Goal: Task Accomplishment & Management: Manage account settings

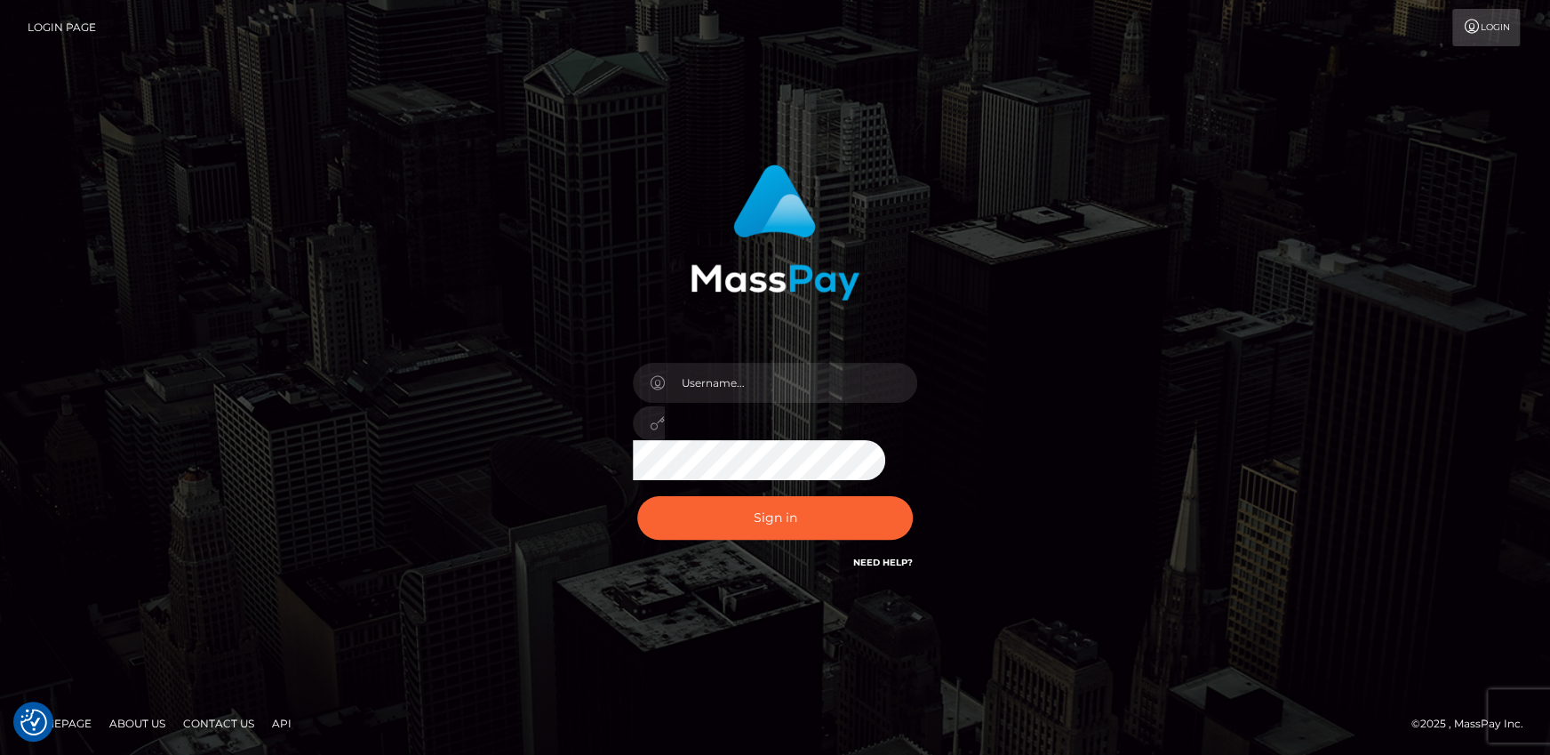
click at [746, 361] on div at bounding box center [775, 417] width 311 height 136
drag, startPoint x: 739, startPoint y: 381, endPoint x: 747, endPoint y: 394, distance: 14.8
click at [739, 381] on input "text" at bounding box center [791, 383] width 252 height 40
type input "andy.wowcan"
click at [637, 496] on button "Sign in" at bounding box center [775, 518] width 276 height 44
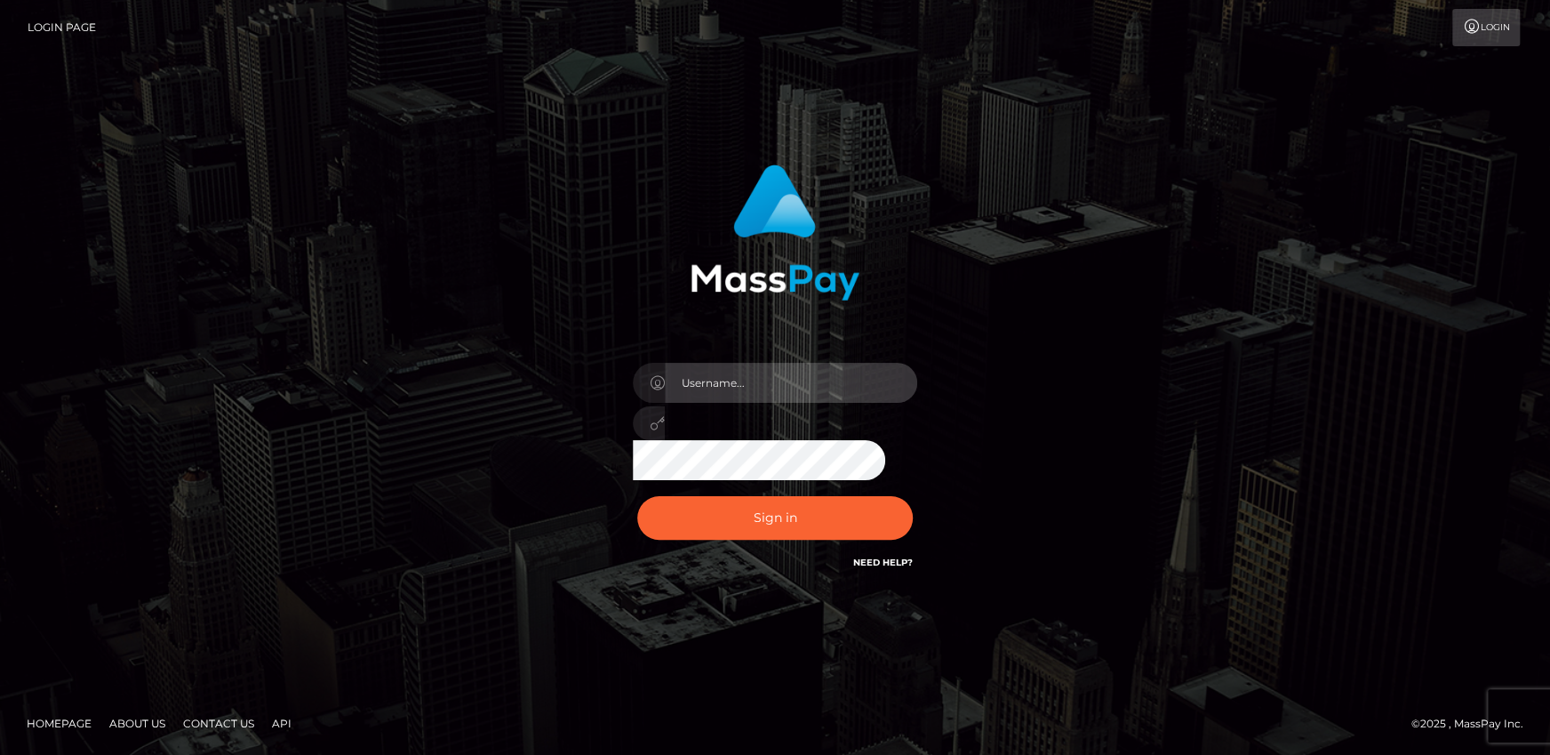
click at [755, 380] on input "text" at bounding box center [791, 383] width 252 height 40
type input "andy.wowcan"
click at [637, 496] on button "Sign in" at bounding box center [775, 518] width 276 height 44
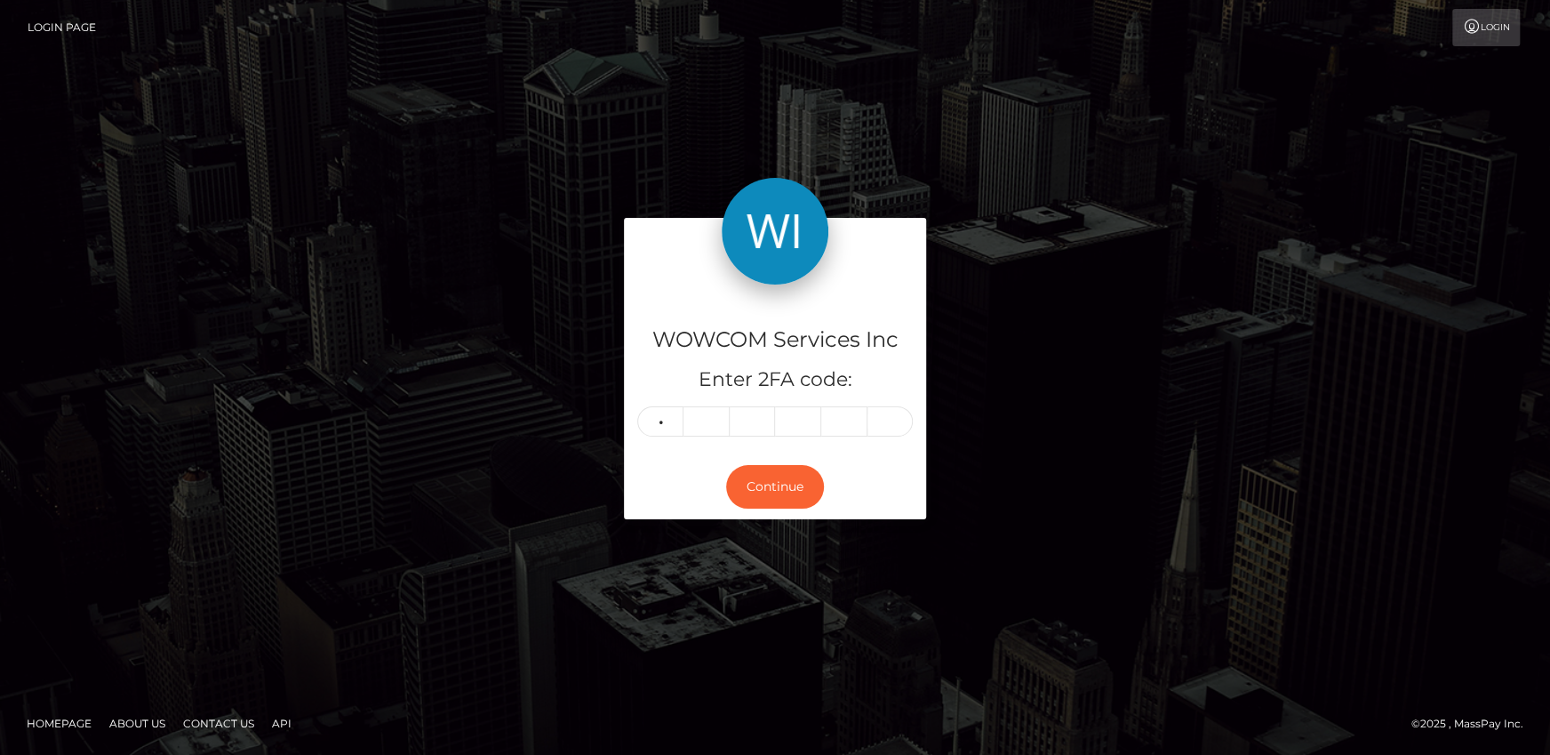
type input "5"
type input "1"
type input "8"
type input "2"
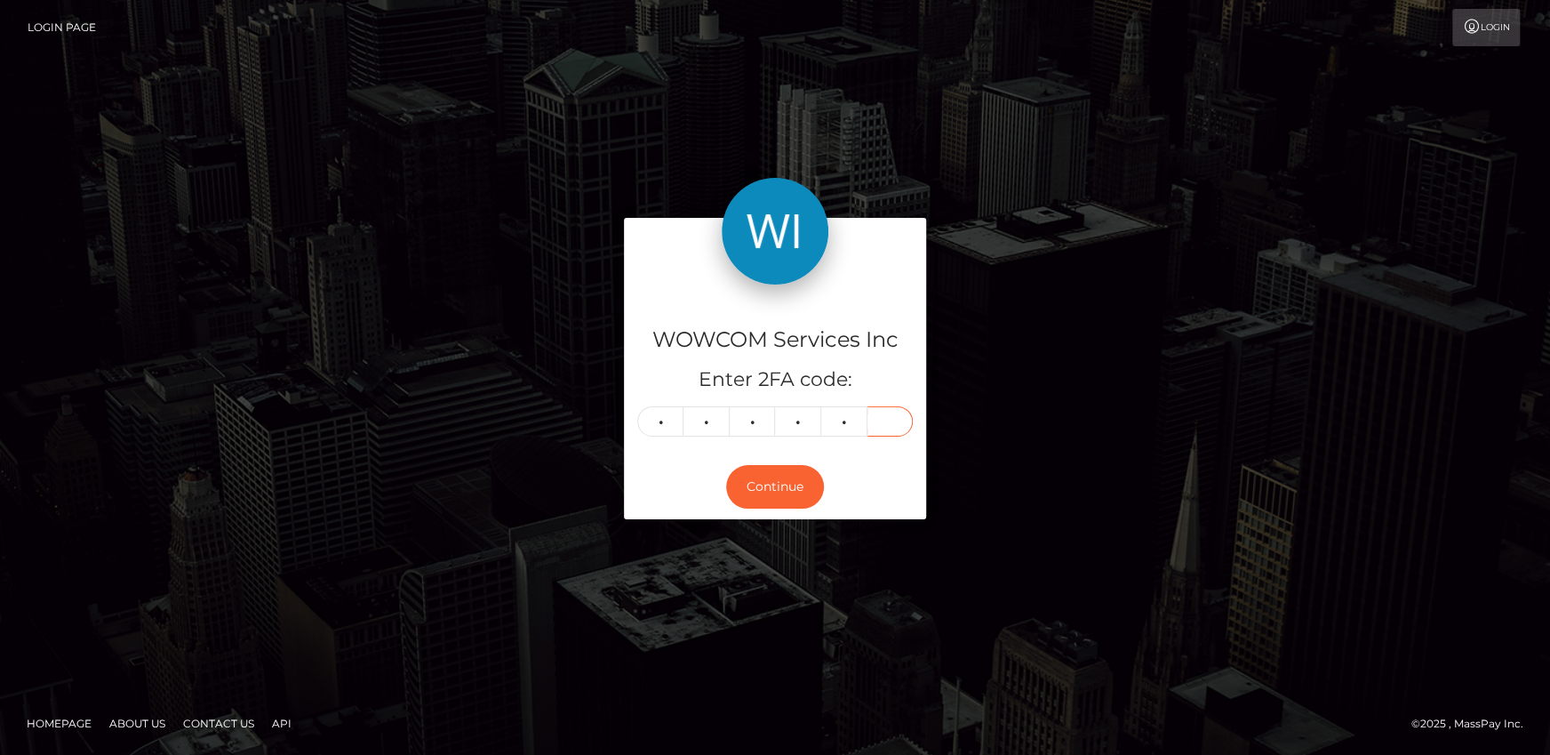
type input "2"
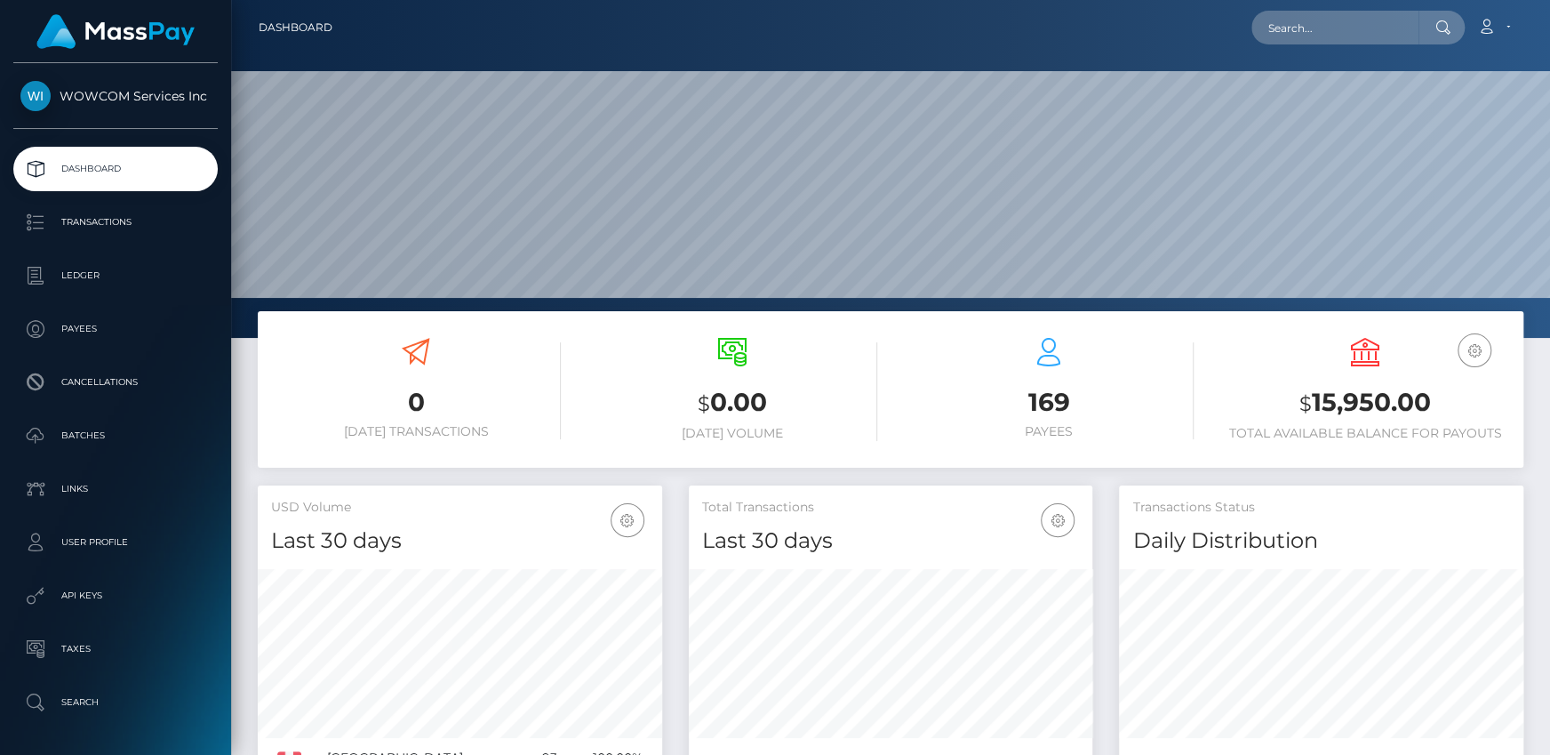
scroll to position [315, 404]
drag, startPoint x: 1319, startPoint y: 396, endPoint x: 1425, endPoint y: 403, distance: 106.0
click at [1425, 403] on h3 "$ 15,950.00" at bounding box center [1365, 403] width 290 height 36
click at [1499, 28] on link "Account" at bounding box center [1493, 27] width 52 height 37
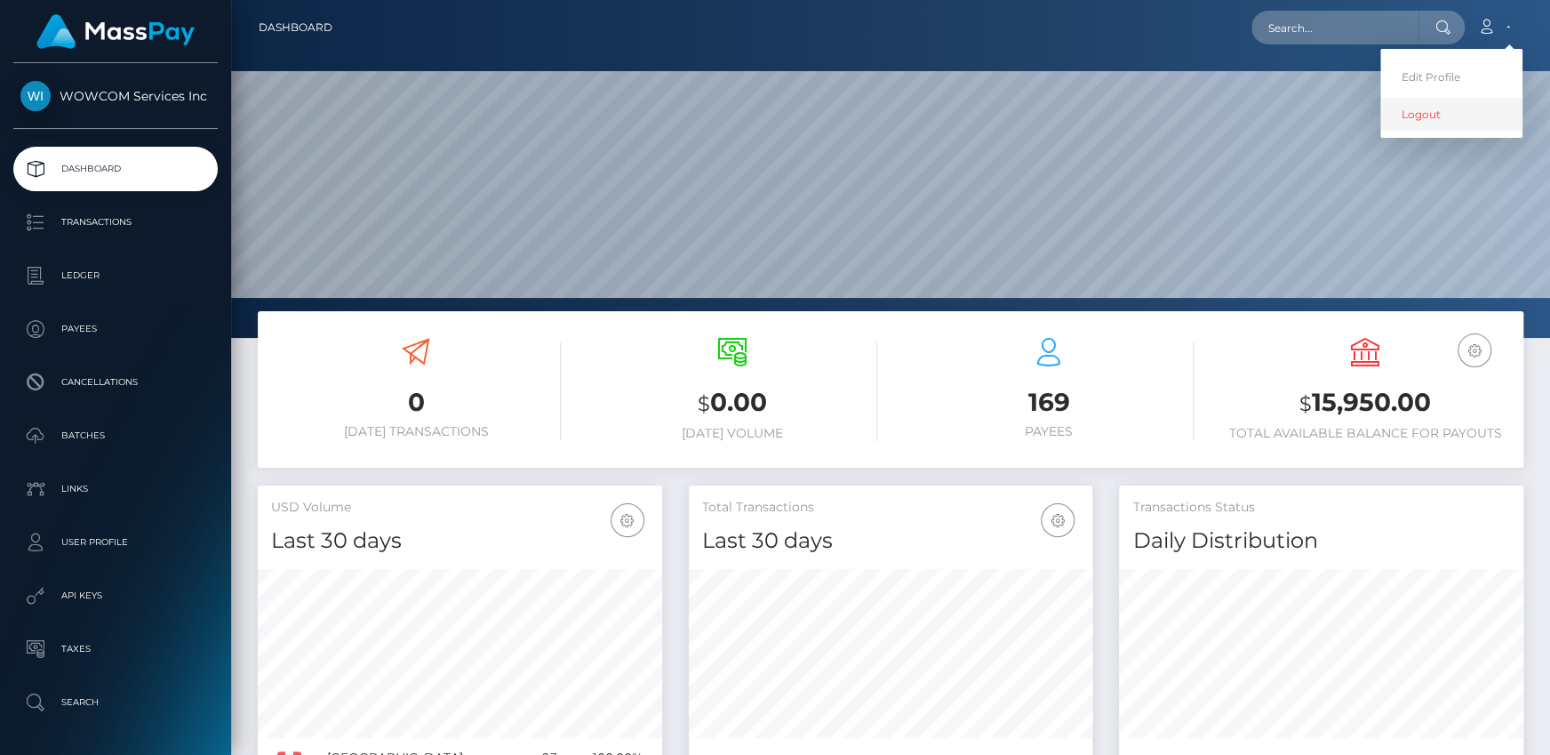
click at [1420, 115] on link "Logout" at bounding box center [1451, 114] width 142 height 33
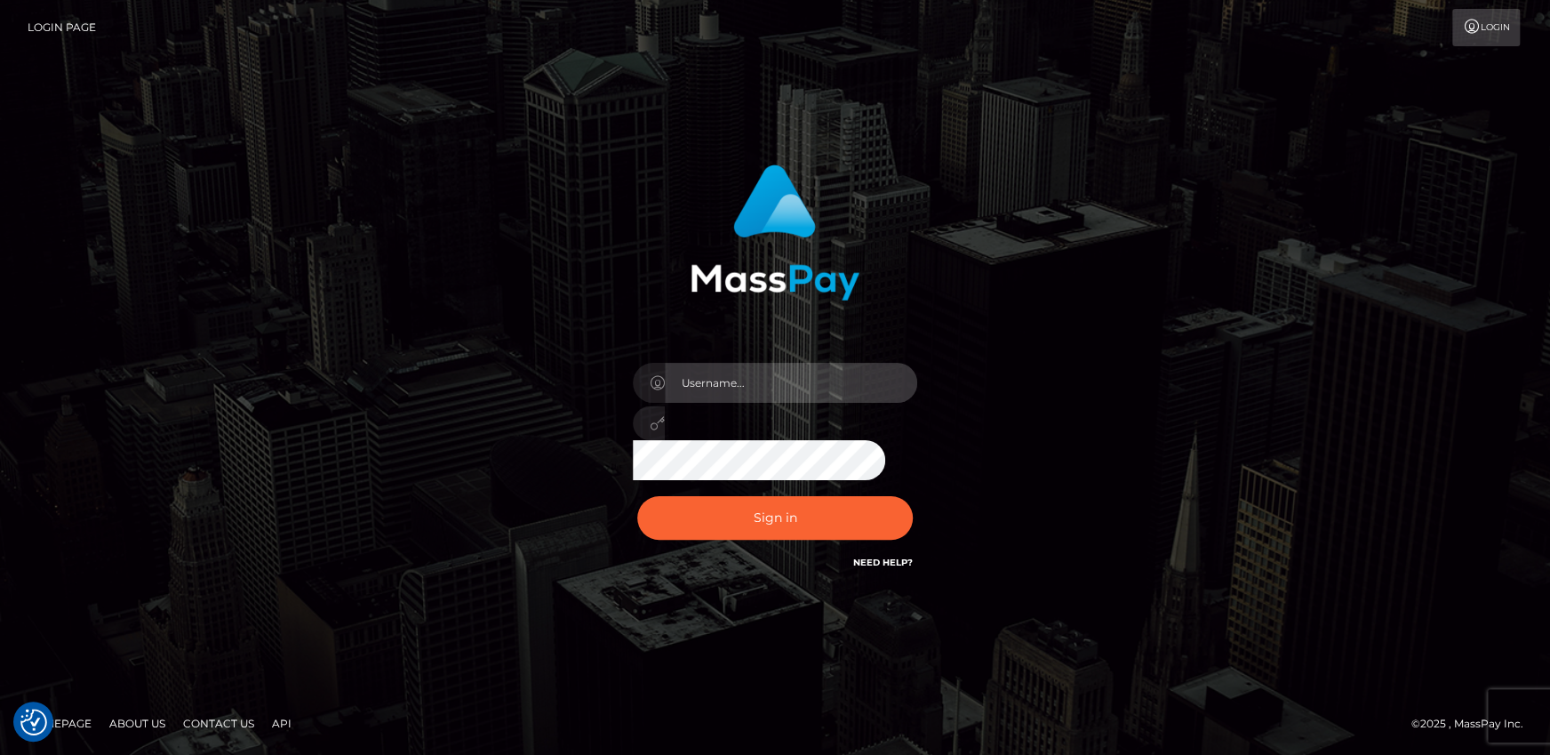
drag, startPoint x: 759, startPoint y: 368, endPoint x: 756, endPoint y: 381, distance: 13.8
click at [759, 368] on input "text" at bounding box center [791, 383] width 252 height 40
type input "[PERSON_NAME].rollacan"
click at [637, 496] on button "Sign in" at bounding box center [775, 518] width 276 height 44
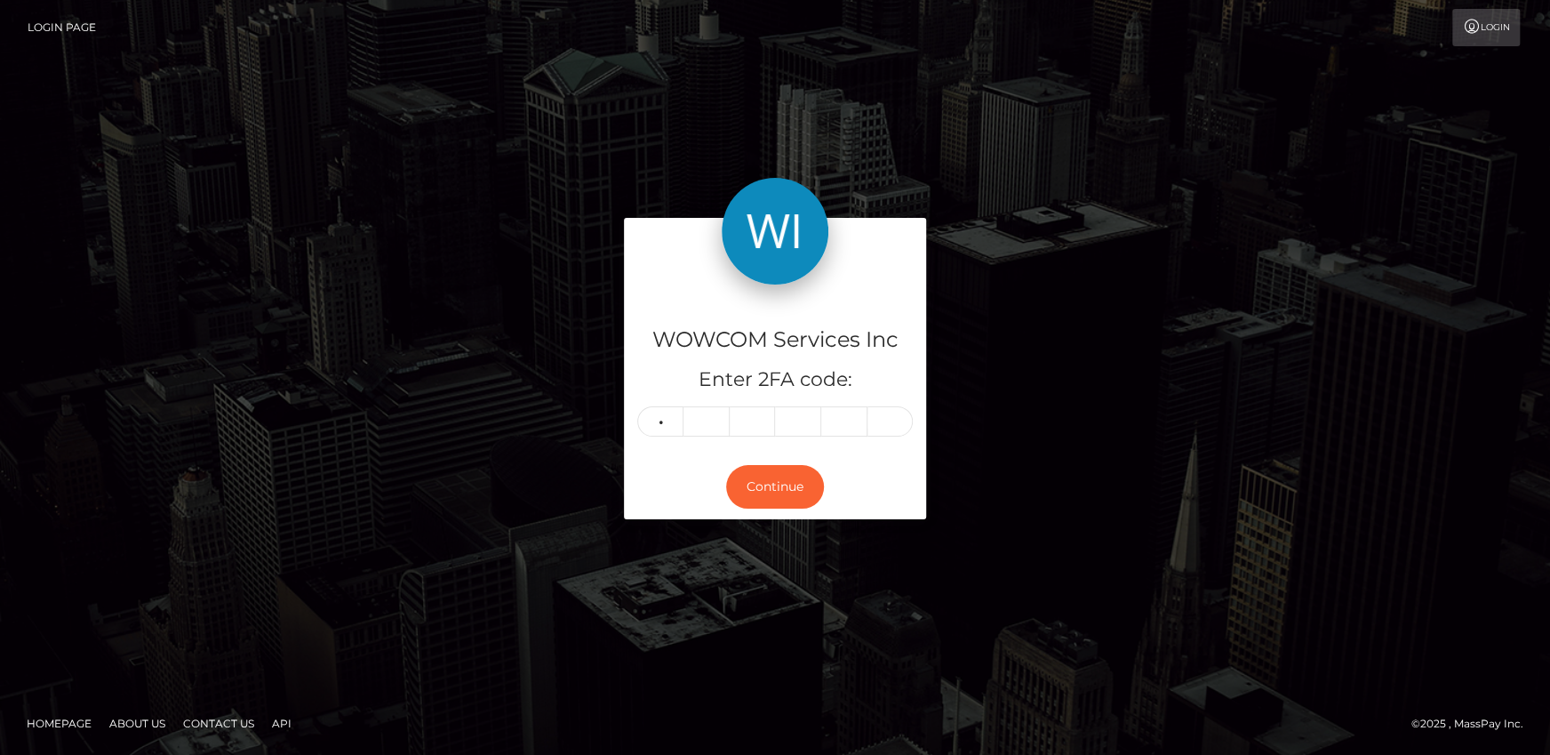
type input "9"
type input "2"
type input "9"
type input "1"
type input "3"
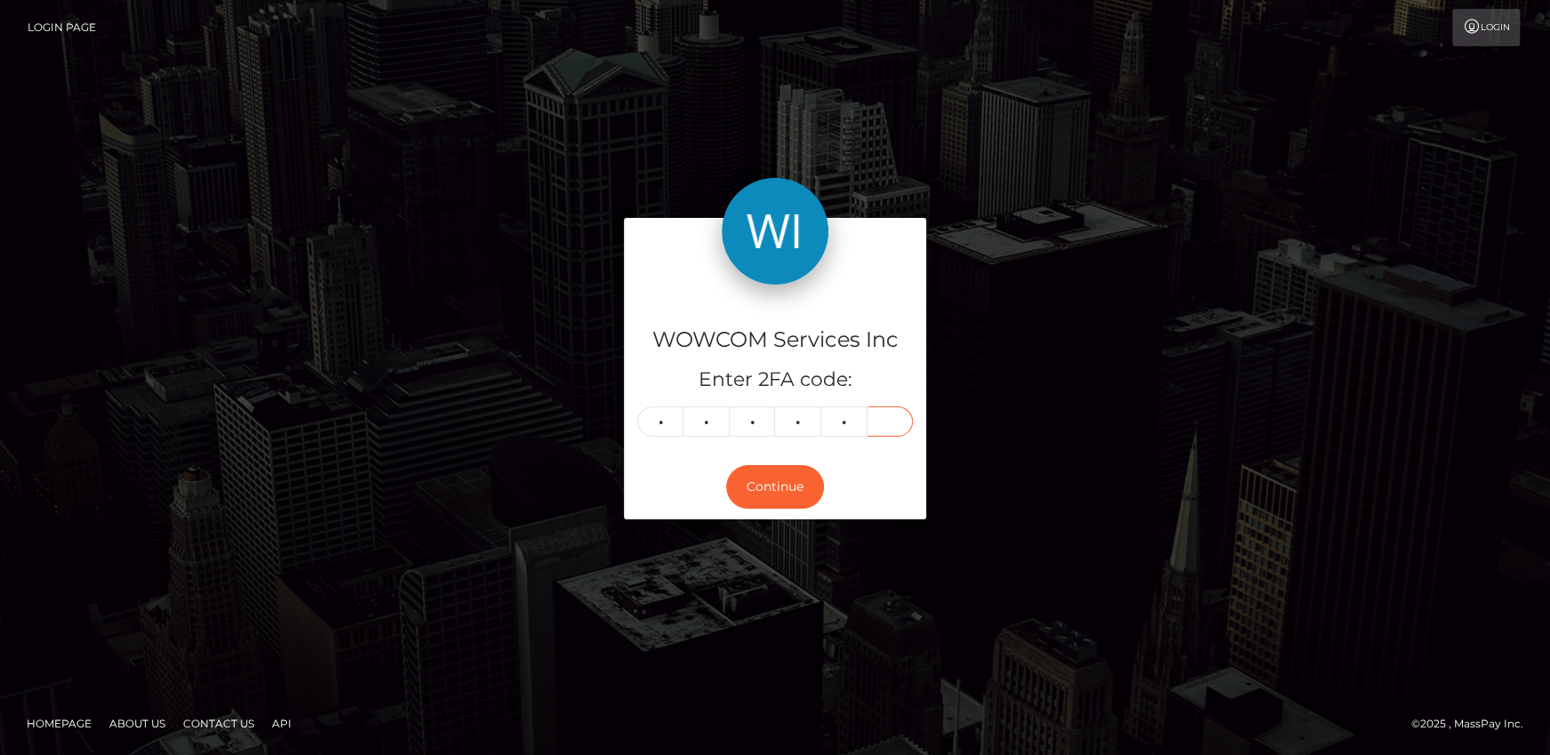
type input "1"
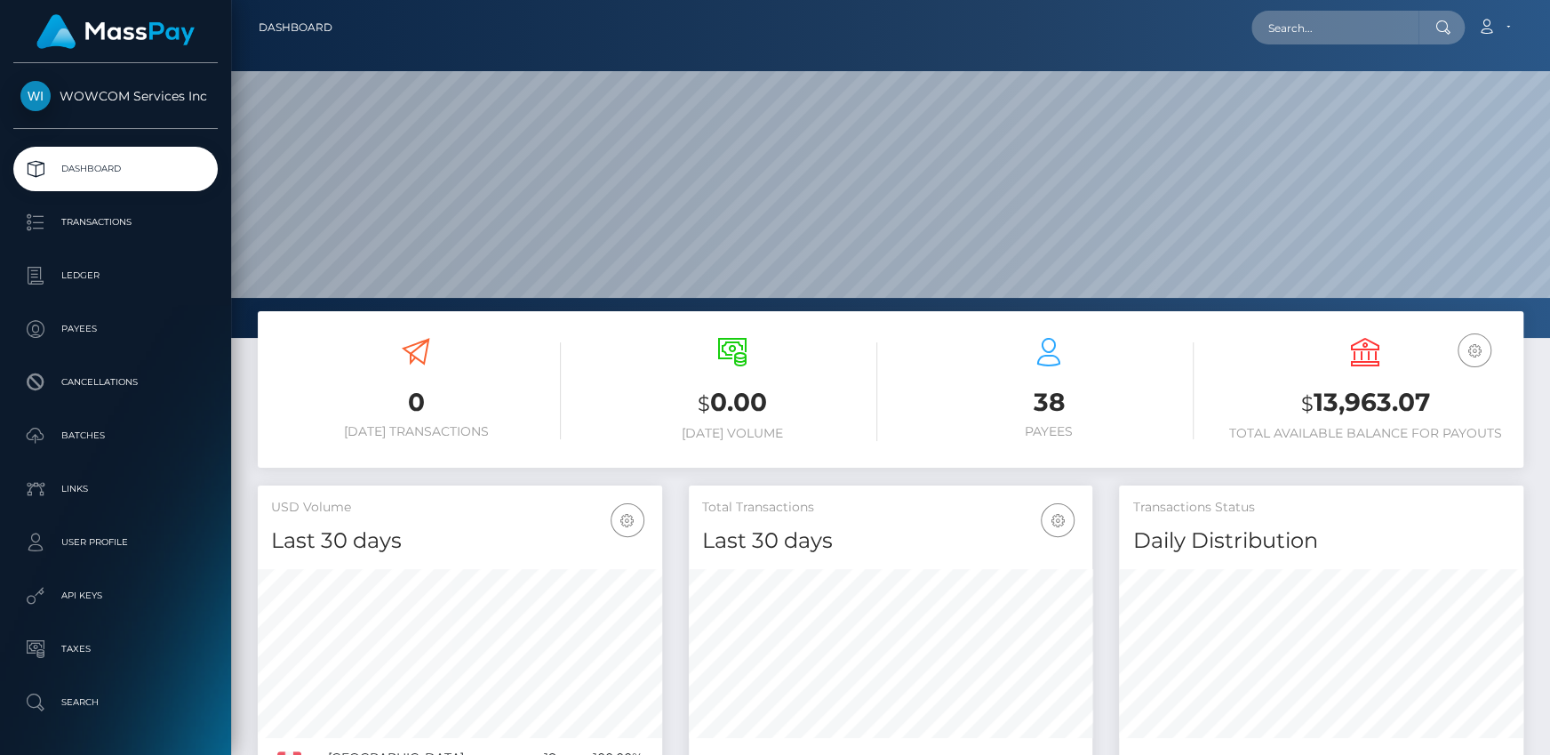
scroll to position [315, 404]
drag, startPoint x: 1317, startPoint y: 396, endPoint x: 1431, endPoint y: 402, distance: 113.9
click at [1431, 402] on h3 "$ 13,963.07" at bounding box center [1365, 403] width 290 height 36
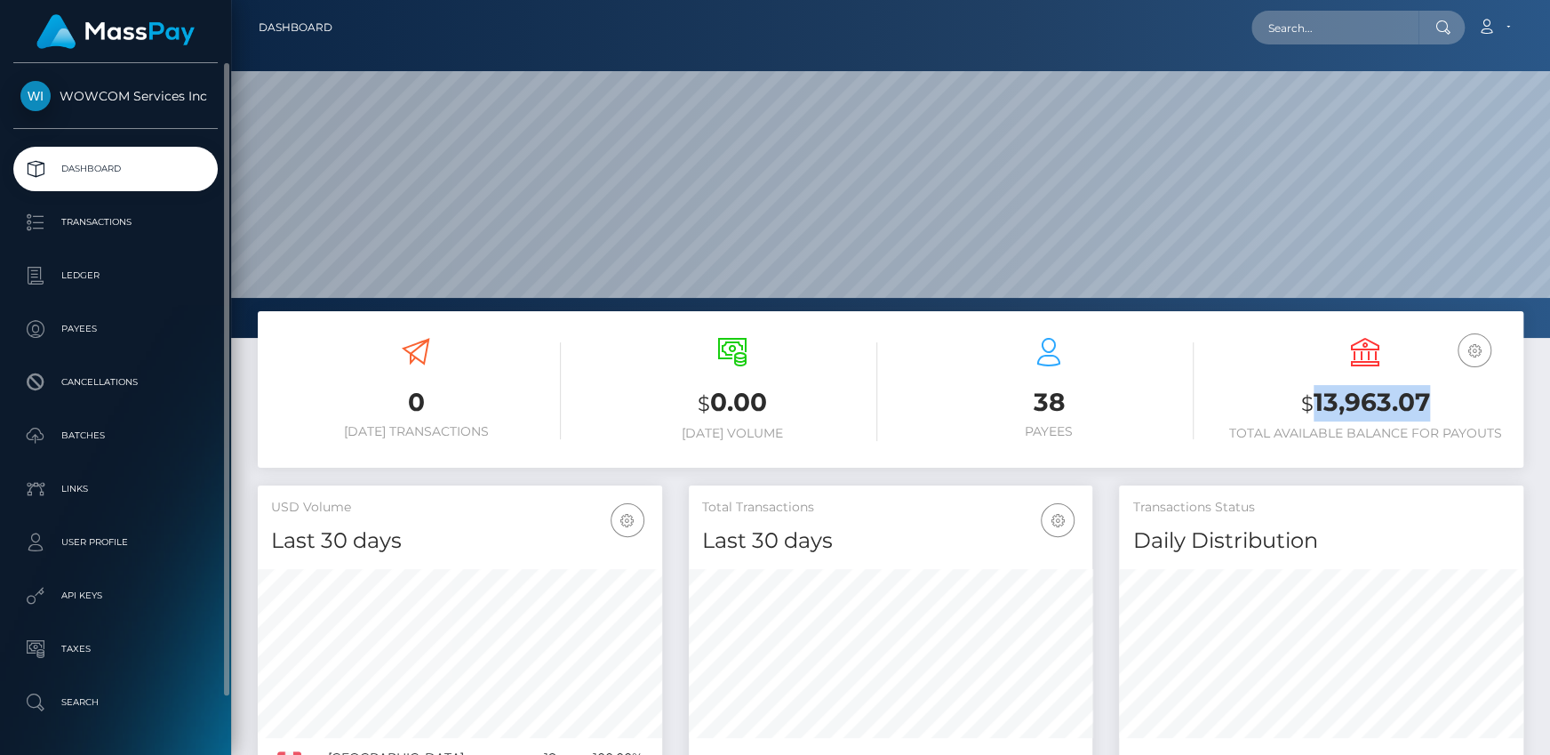
copy h3 "13,963.07"
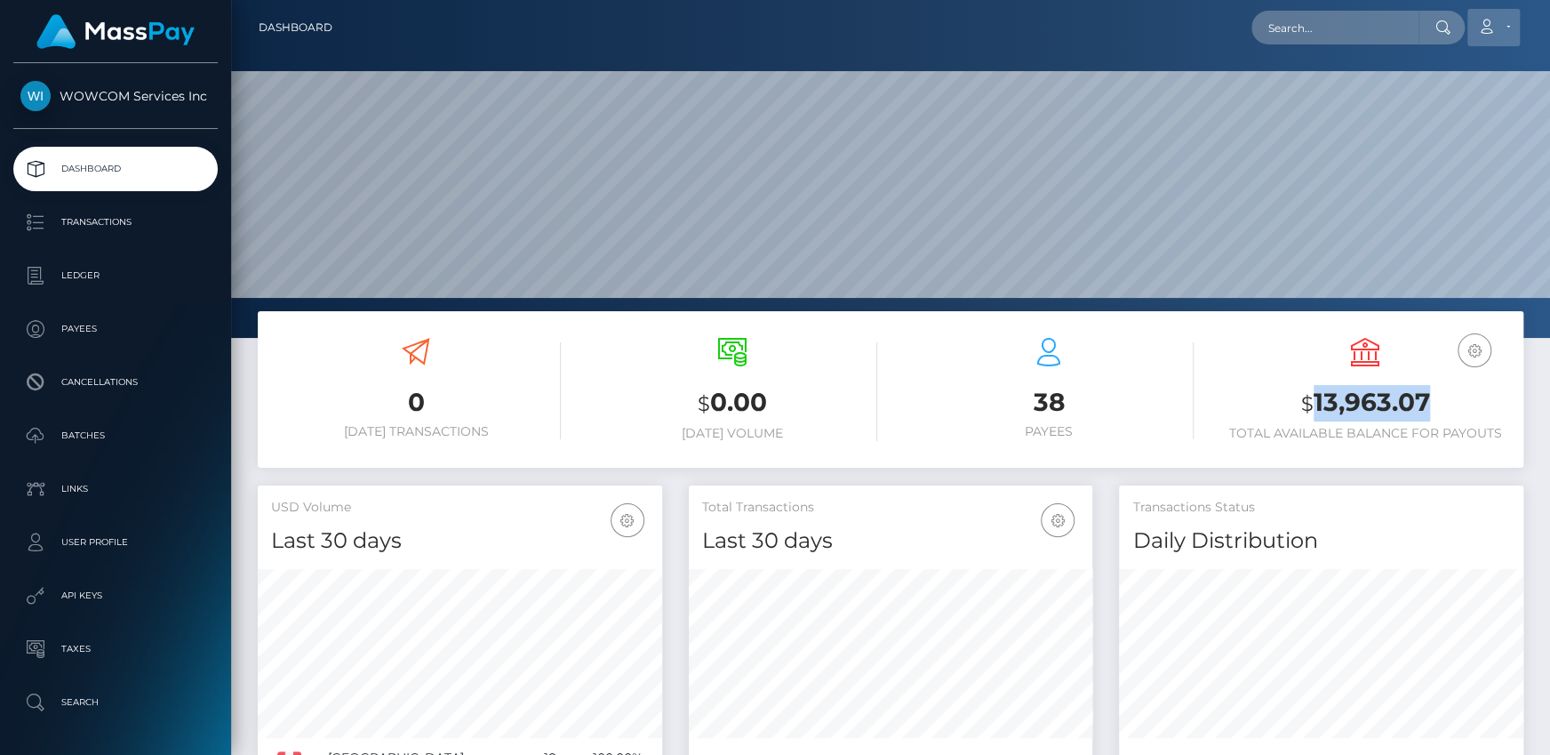
click at [1499, 24] on link "Account" at bounding box center [1493, 27] width 52 height 37
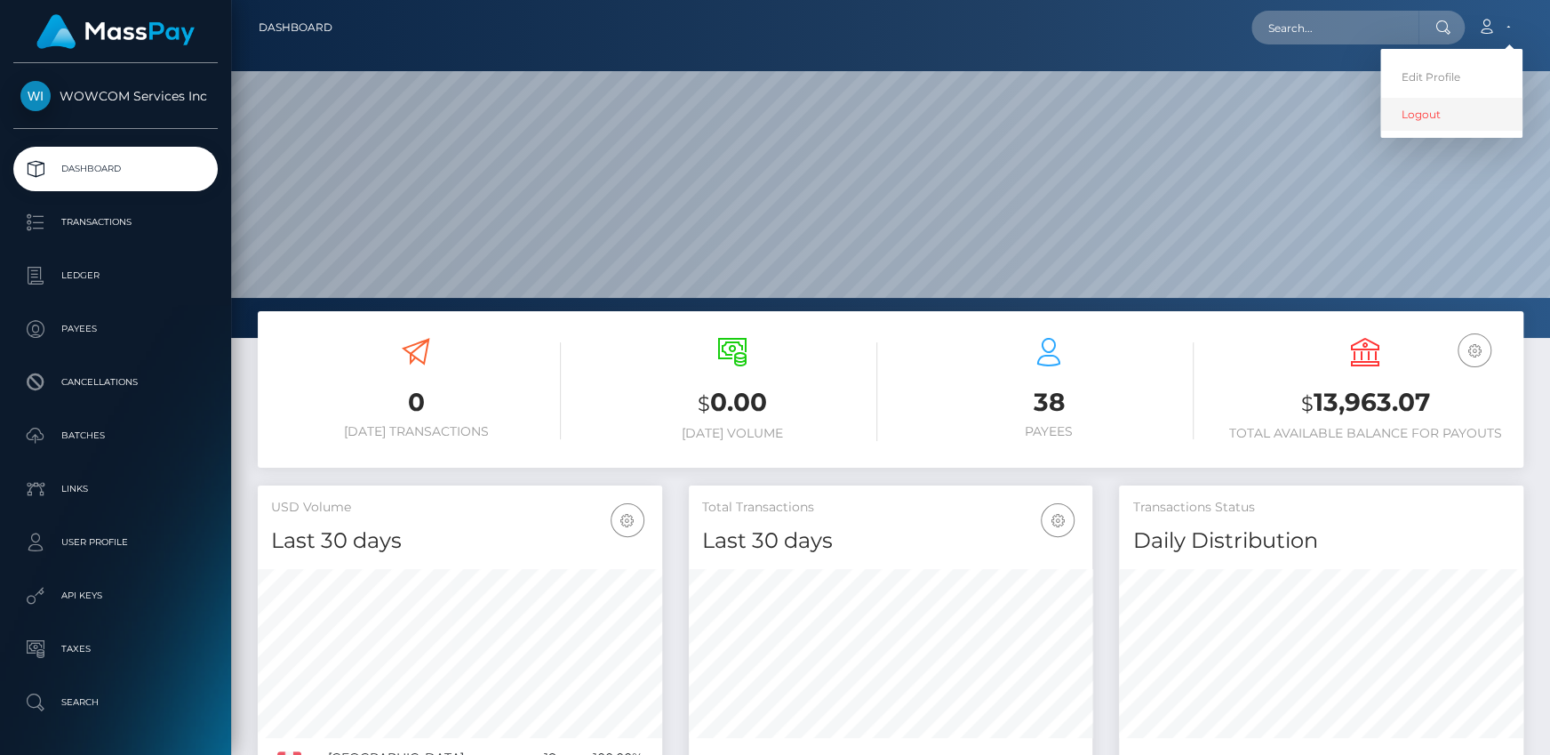
click at [1426, 117] on link "Logout" at bounding box center [1451, 114] width 142 height 33
